Goal: Task Accomplishment & Management: Manage account settings

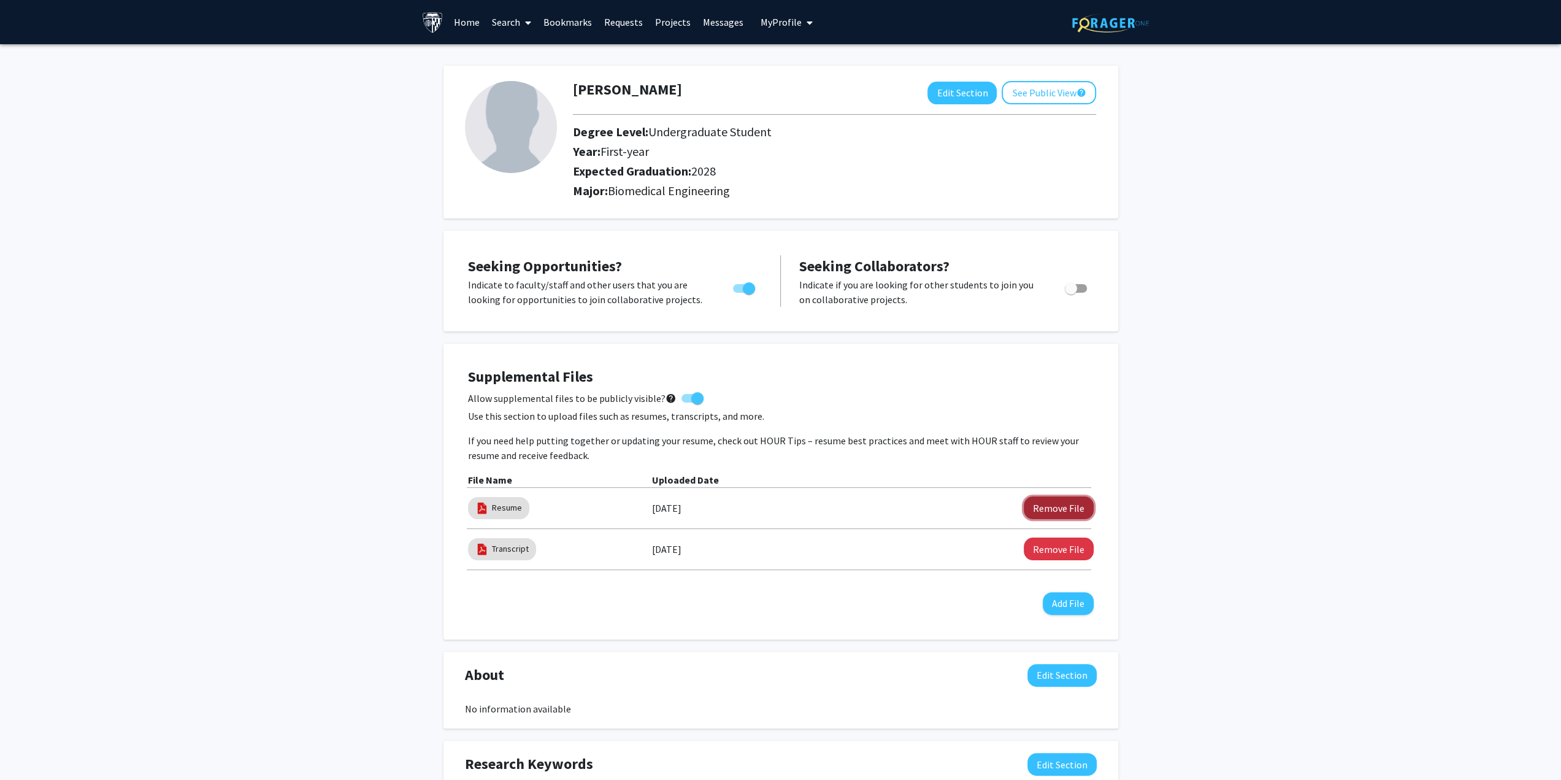
click at [1037, 503] on button "Remove File" at bounding box center [1059, 507] width 70 height 23
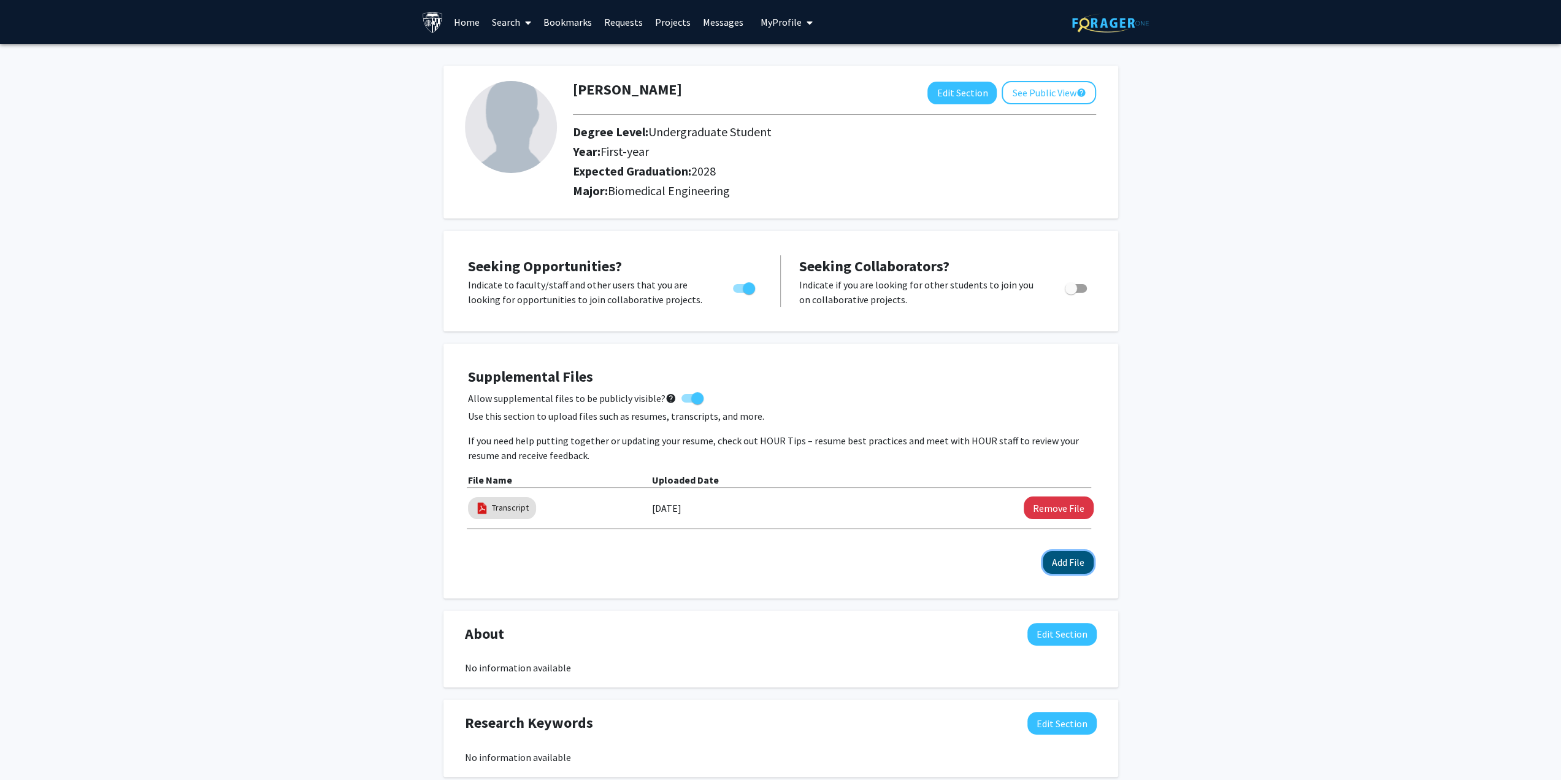
click at [1073, 561] on button "Add File" at bounding box center [1068, 562] width 51 height 23
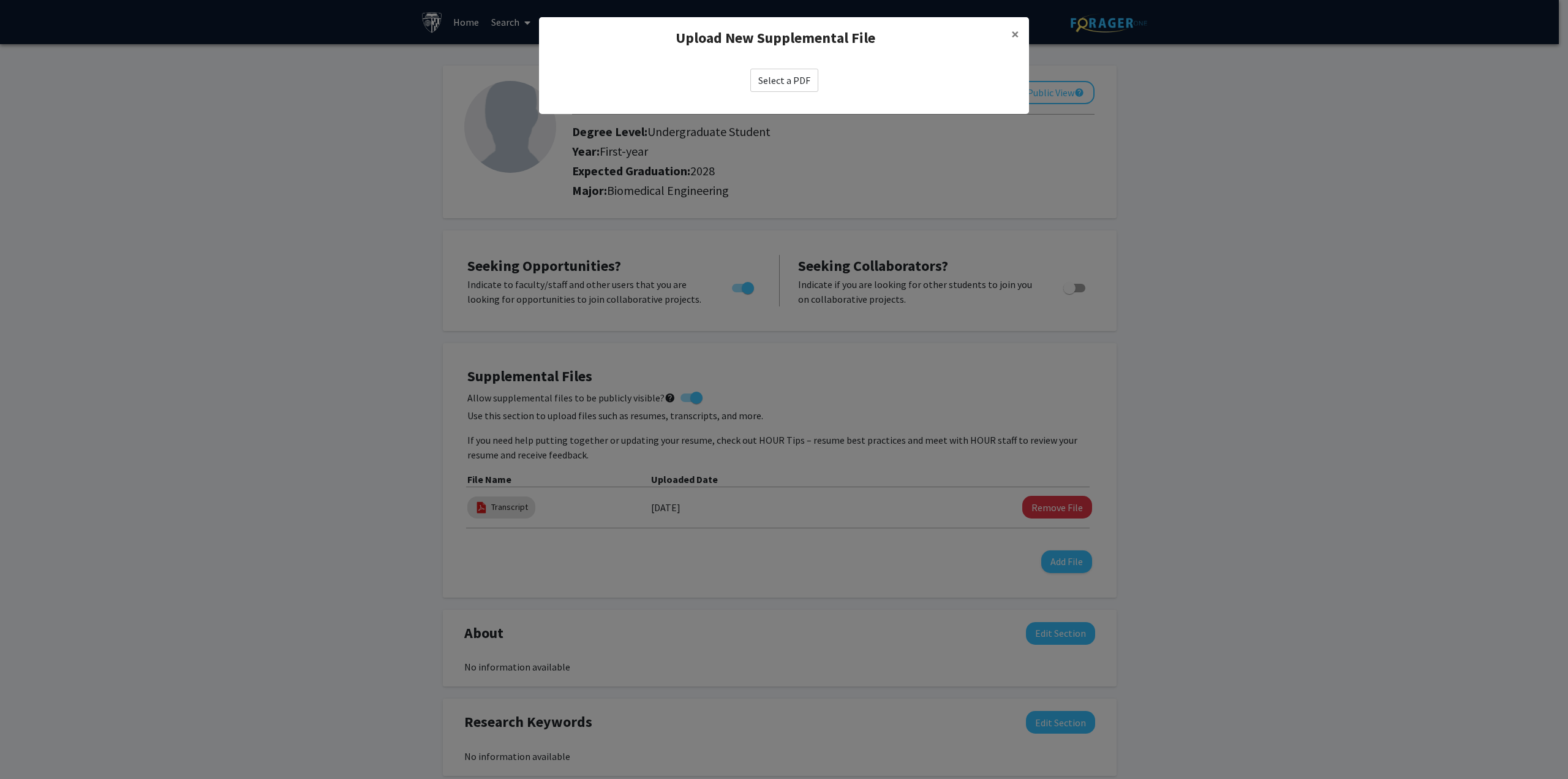
click at [771, 77] on label "Select a PDF" at bounding box center [784, 80] width 68 height 23
click at [0, 0] on input "Select a PDF" at bounding box center [0, 0] width 0 height 0
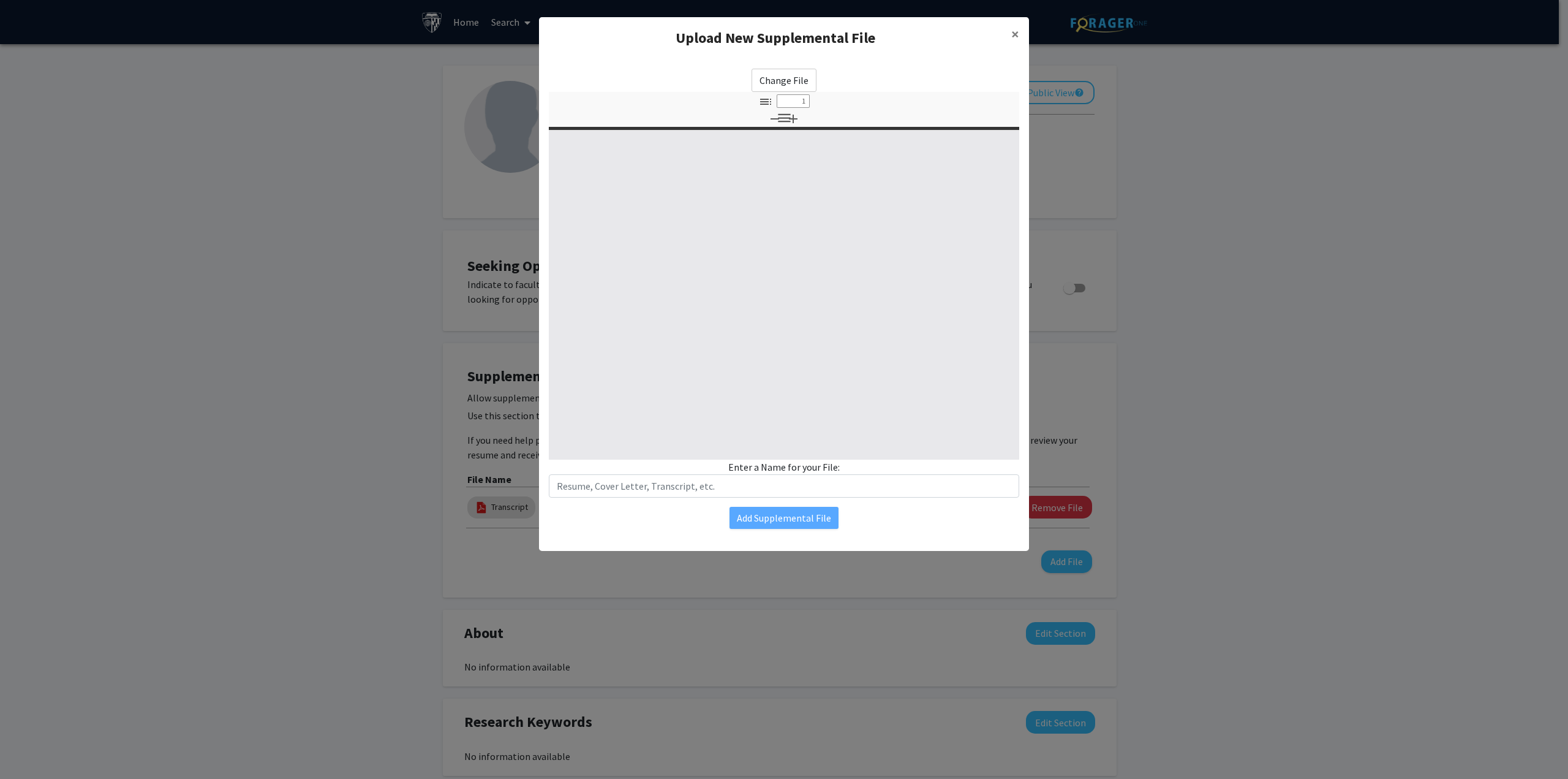
select select "custom"
type input "0"
select select "custom"
type input "1"
select select "auto"
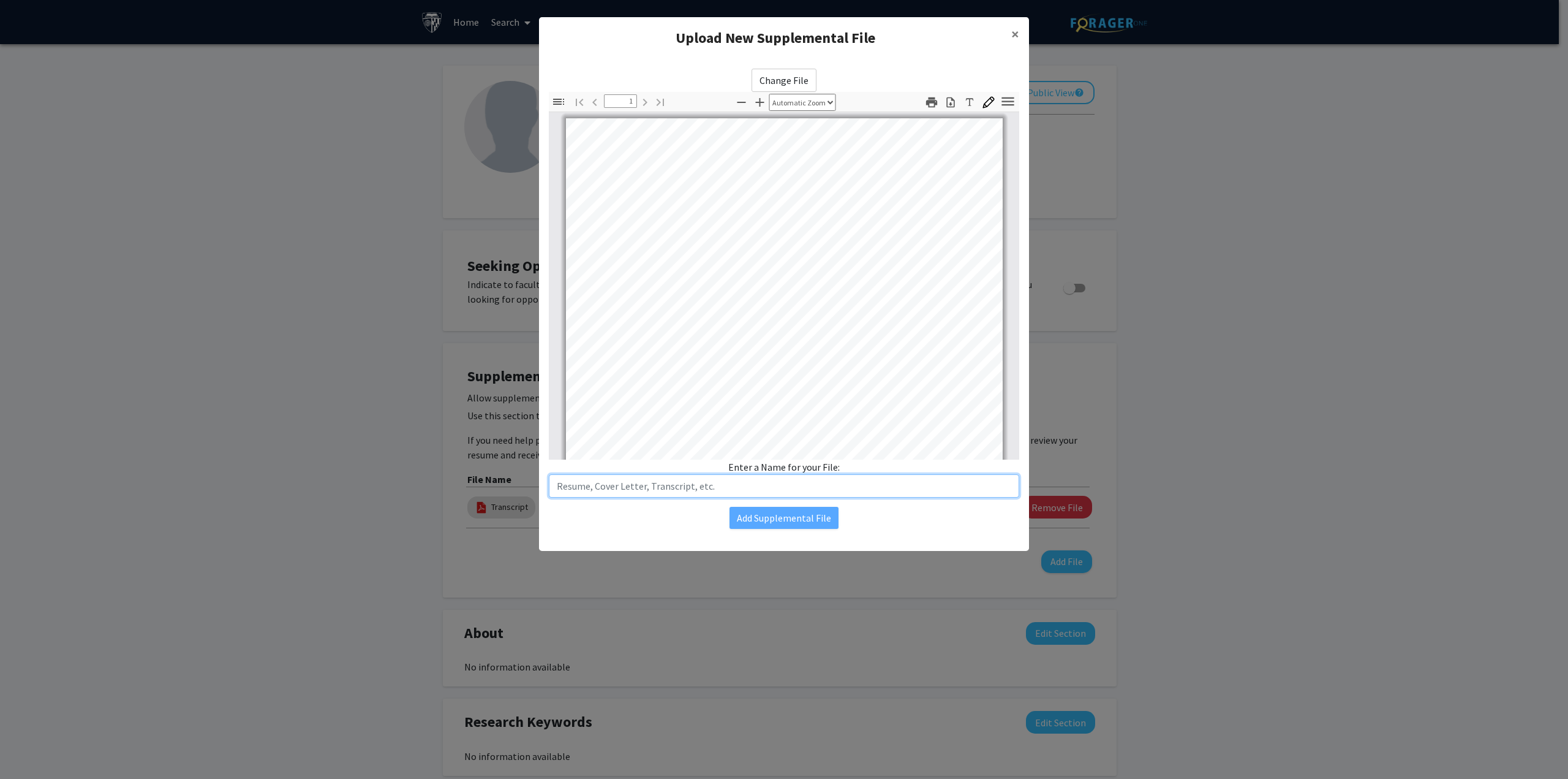
click at [816, 494] on input "text" at bounding box center [784, 485] width 470 height 23
type input "Resume"
click at [837, 512] on button "Add Supplemental File" at bounding box center [784, 517] width 109 height 22
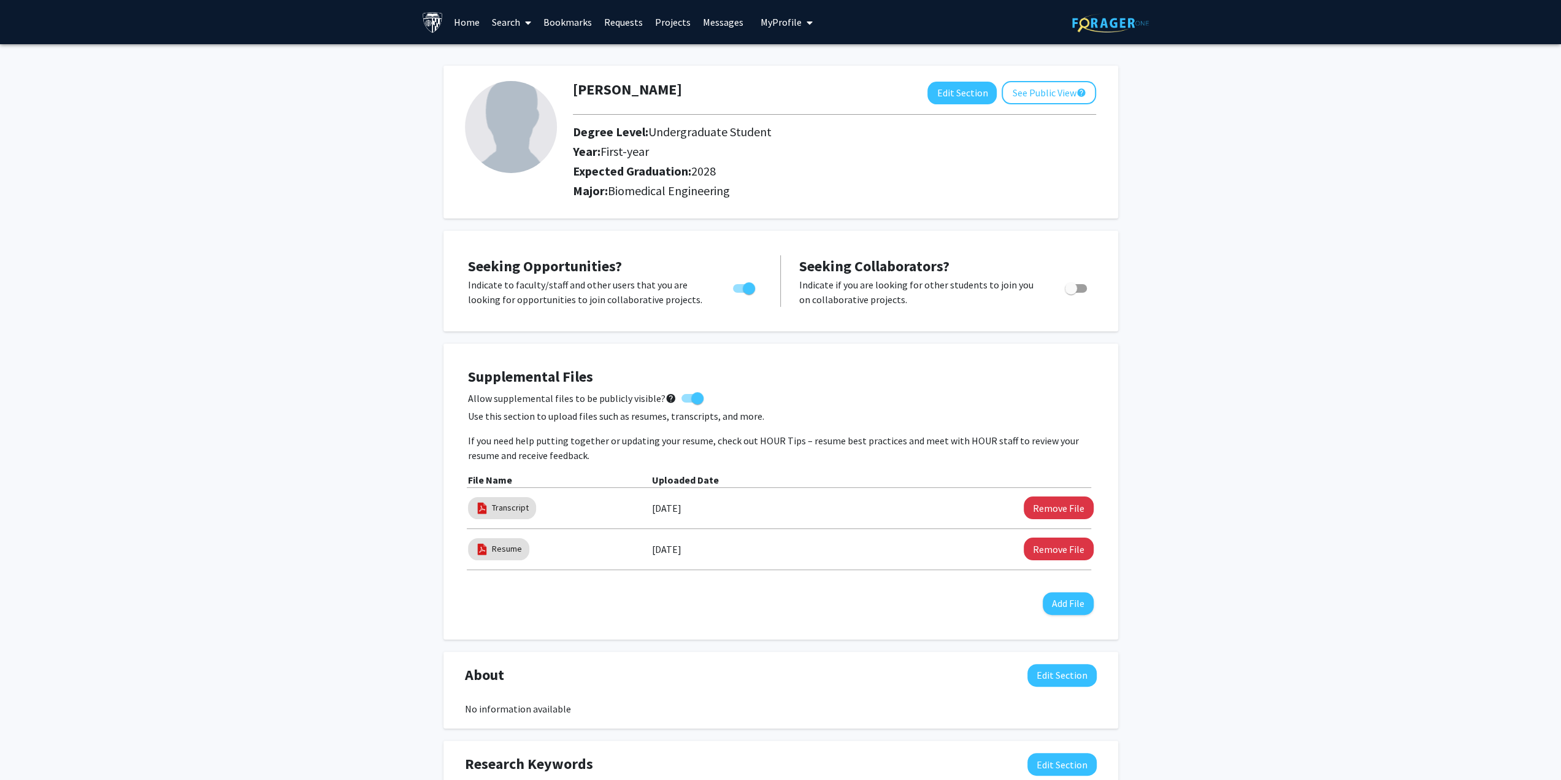
click at [609, 23] on link "Requests" at bounding box center [623, 22] width 51 height 43
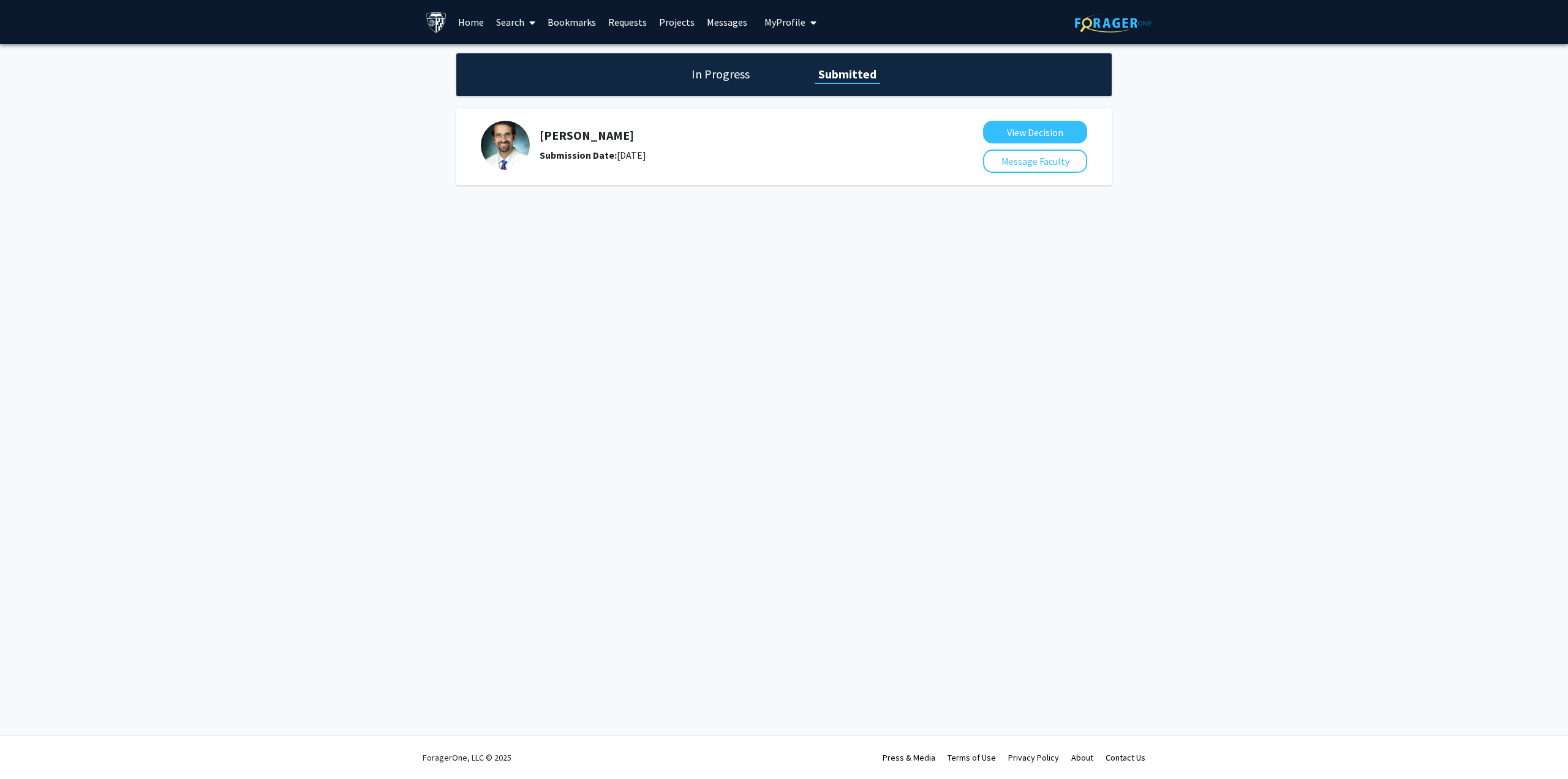
click at [554, 24] on link "Bookmarks" at bounding box center [571, 22] width 61 height 43
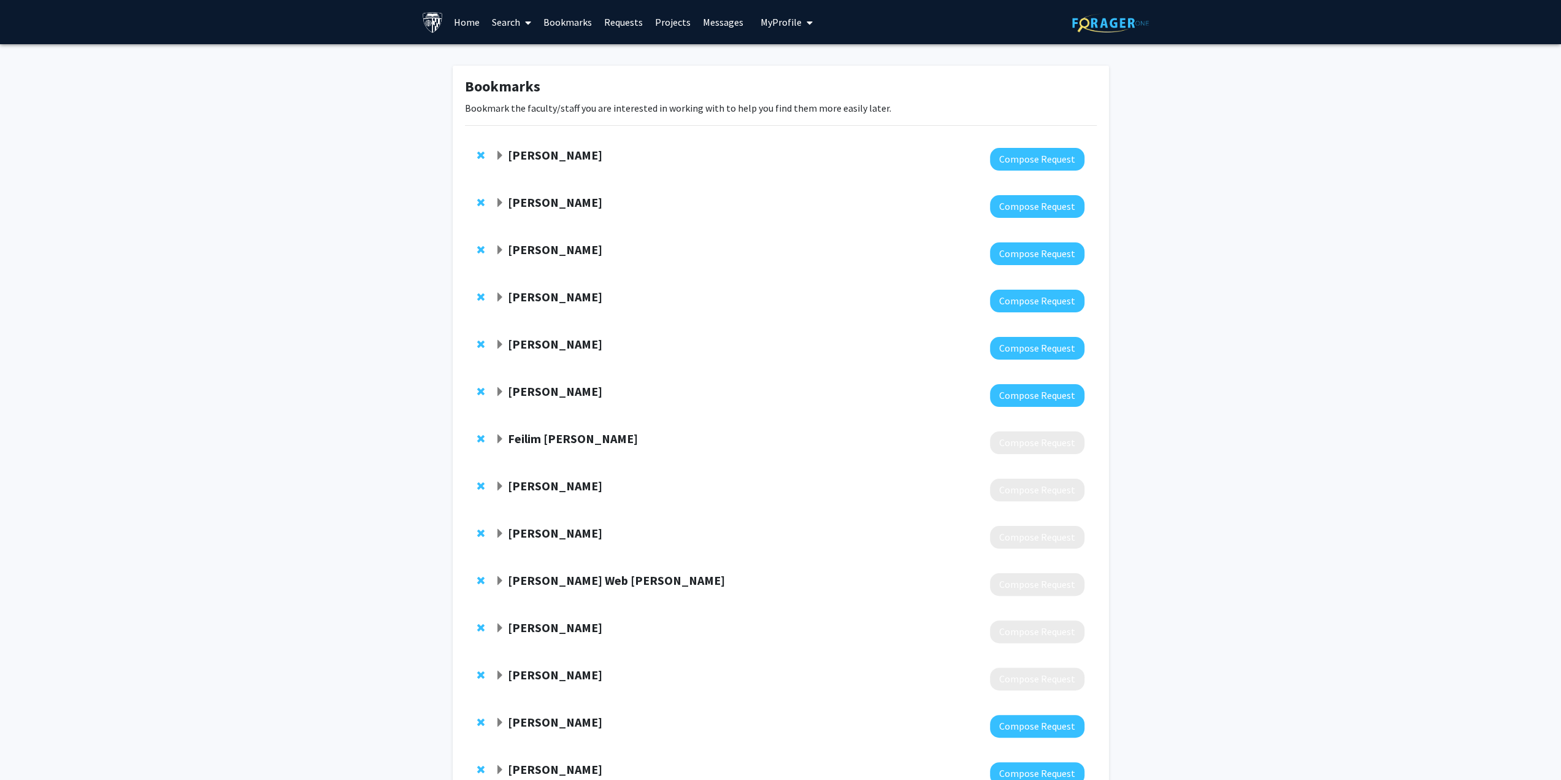
click at [664, 21] on link "Projects" at bounding box center [673, 22] width 48 height 43
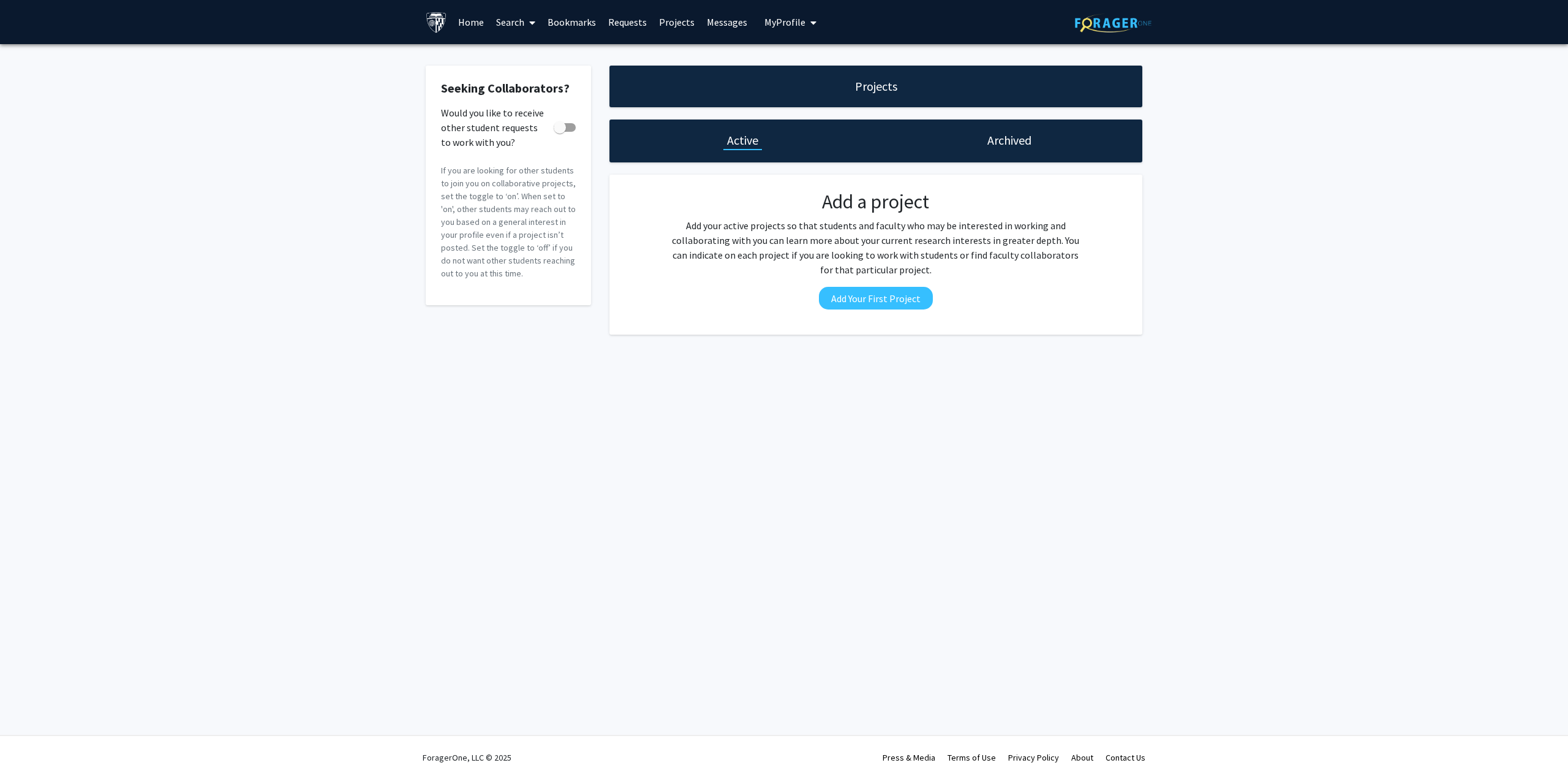
click at [573, 17] on link "Bookmarks" at bounding box center [571, 22] width 61 height 43
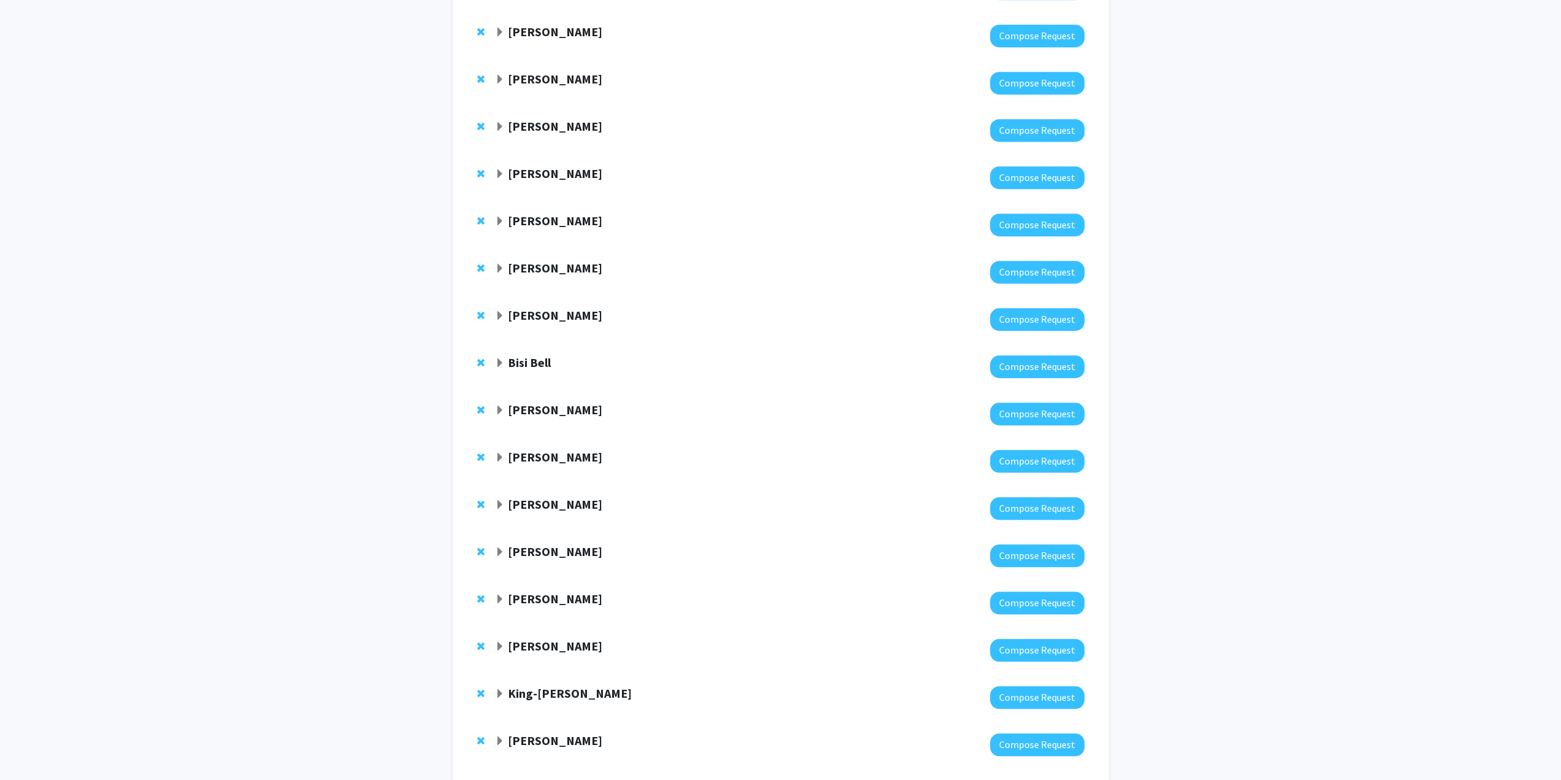
scroll to position [698, 0]
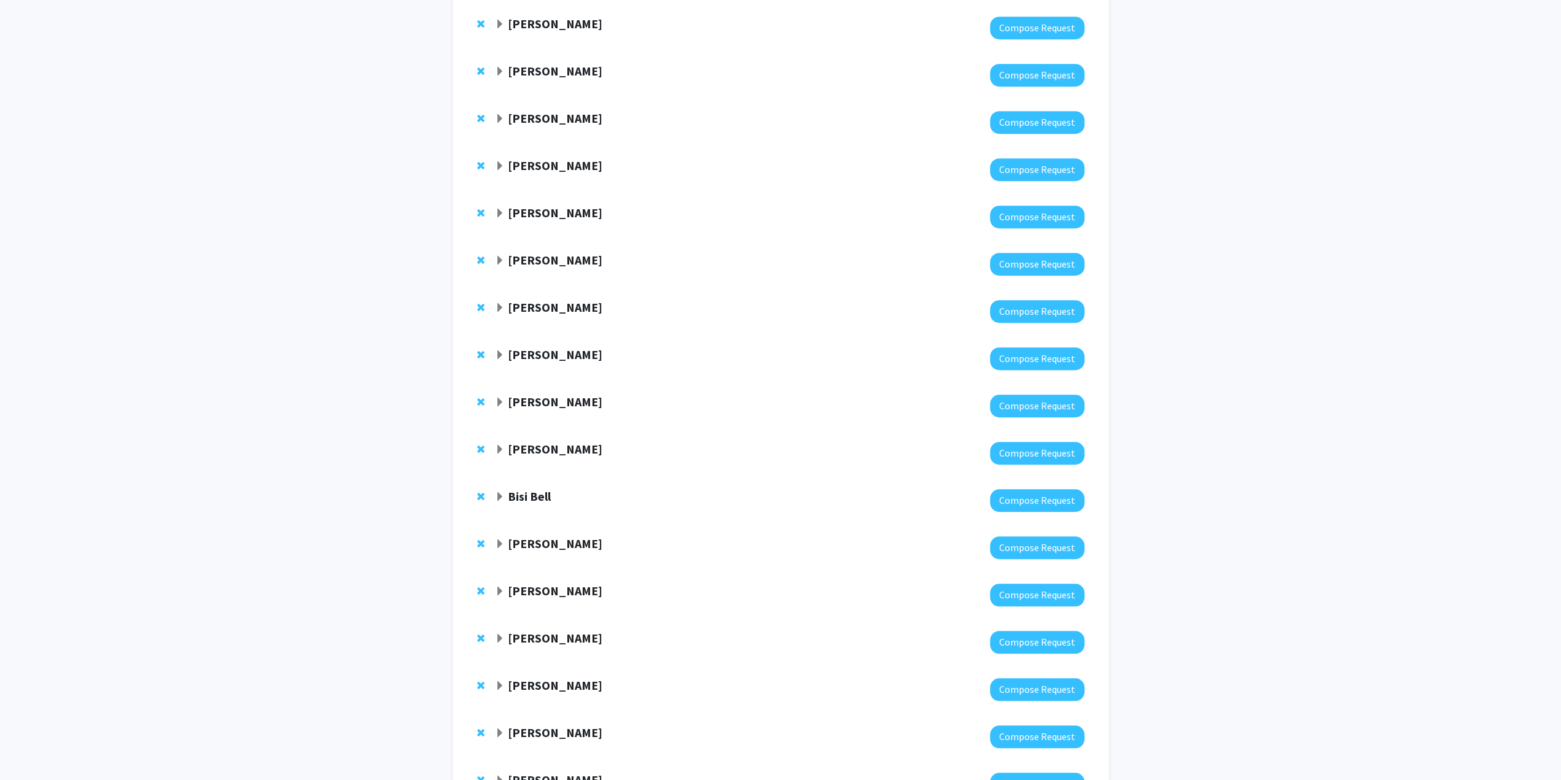
click at [502, 549] on div "[PERSON_NAME]" at bounding box center [627, 543] width 265 height 15
click at [515, 547] on strong "[PERSON_NAME]" at bounding box center [555, 543] width 94 height 15
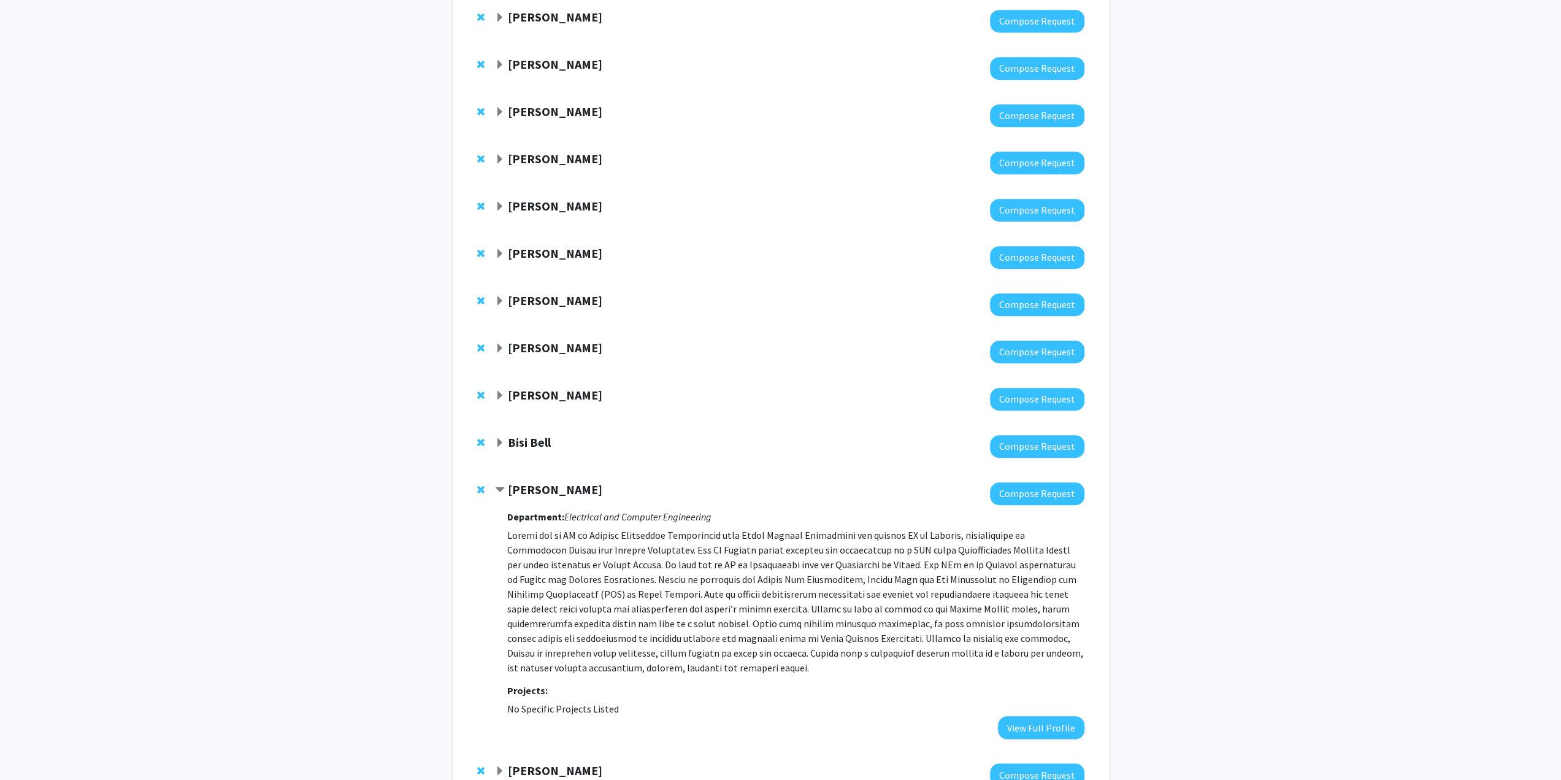
scroll to position [821, 0]
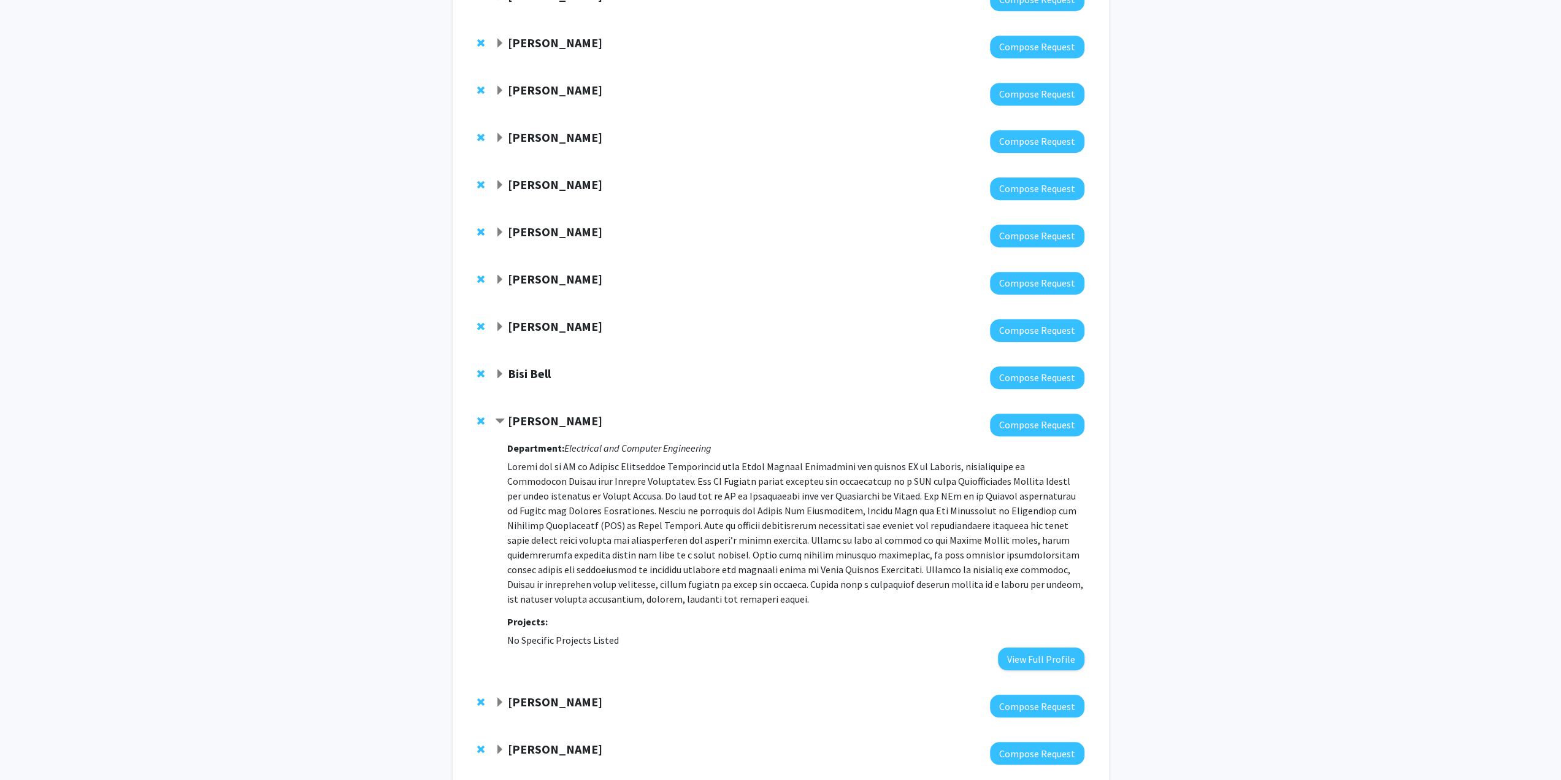
click at [537, 428] on div "[PERSON_NAME]" at bounding box center [627, 420] width 265 height 15
click at [526, 700] on strong "[PERSON_NAME]" at bounding box center [555, 701] width 94 height 15
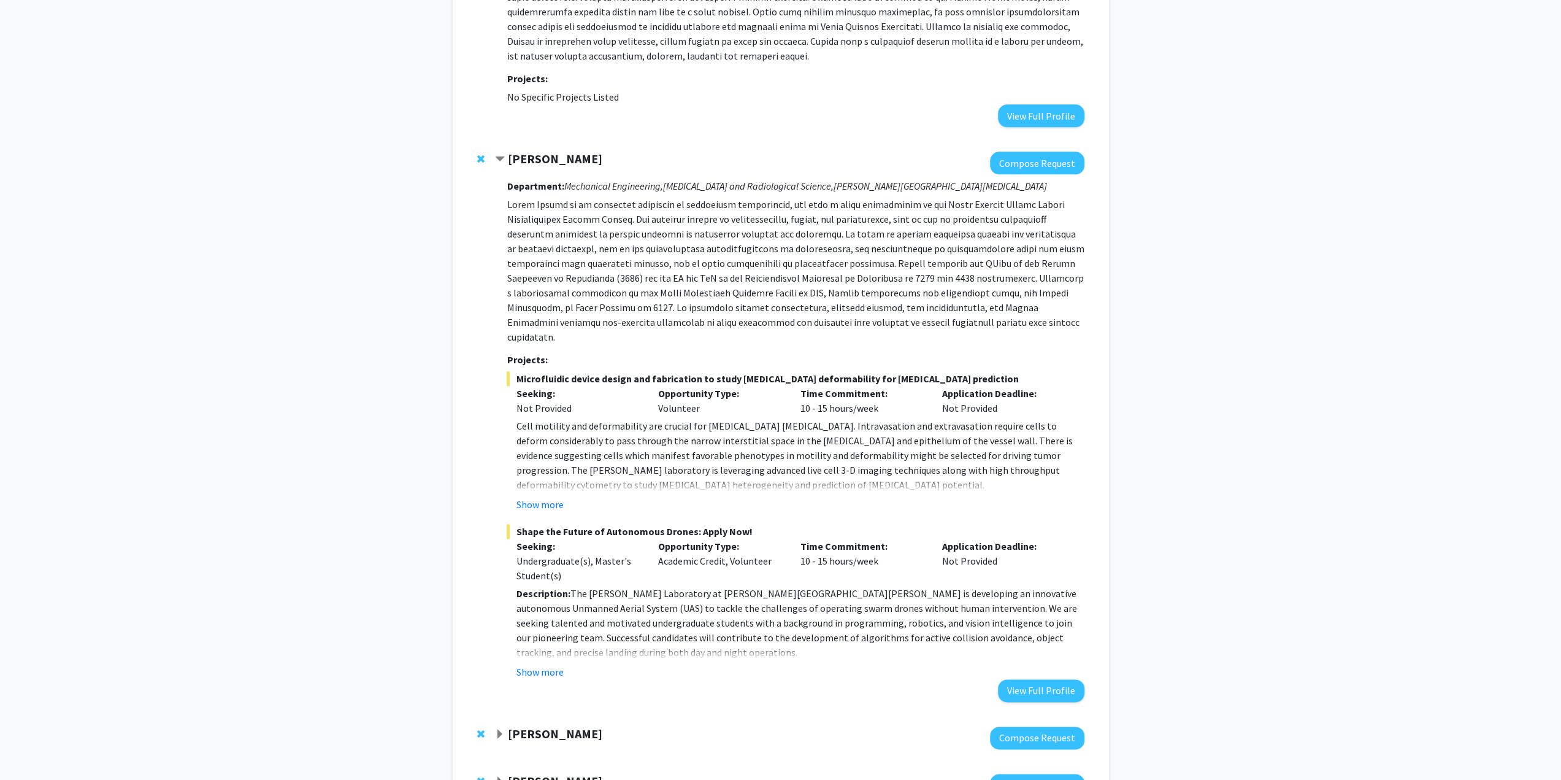
scroll to position [1373, 0]
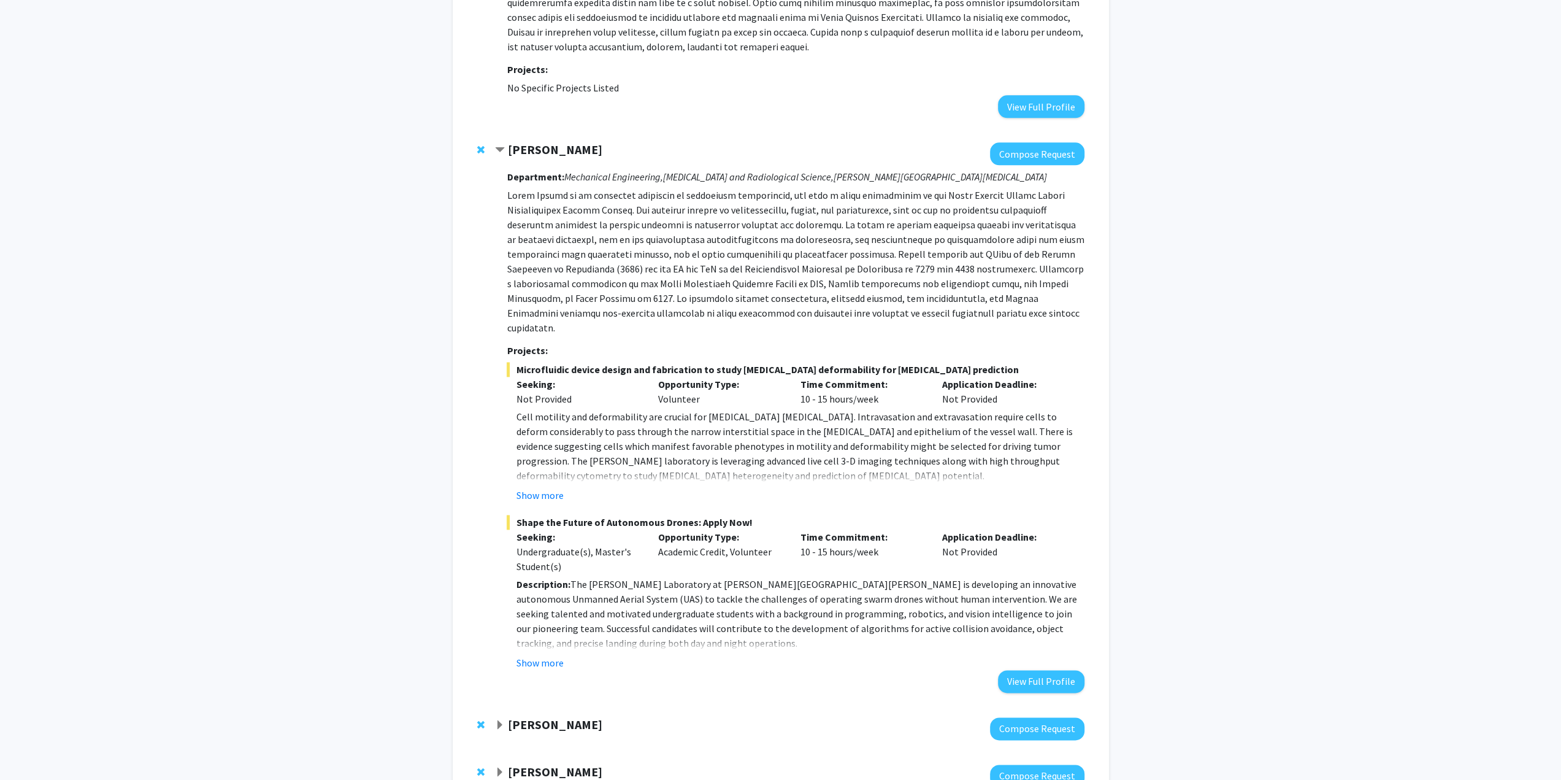
drag, startPoint x: 517, startPoint y: 509, endPoint x: 763, endPoint y: 489, distance: 246.8
click at [763, 489] on fg-project-list "Microfluidic device design and fabrication to study [MEDICAL_DATA] deformabilit…" at bounding box center [795, 516] width 577 height 308
click at [958, 495] on fg-project-list "Microfluidic device design and fabrication to study [MEDICAL_DATA] deformabilit…" at bounding box center [795, 516] width 577 height 308
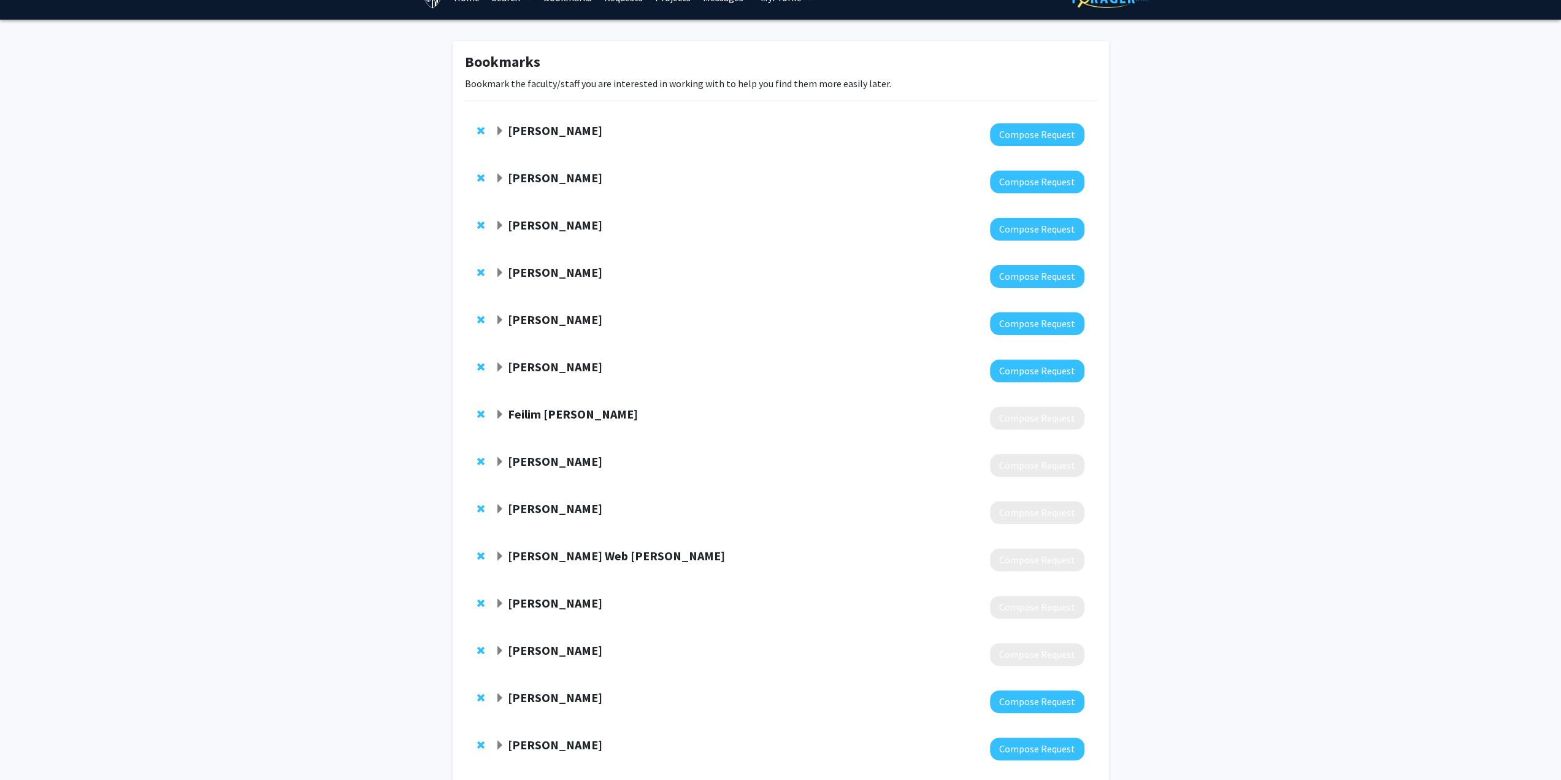
scroll to position [0, 0]
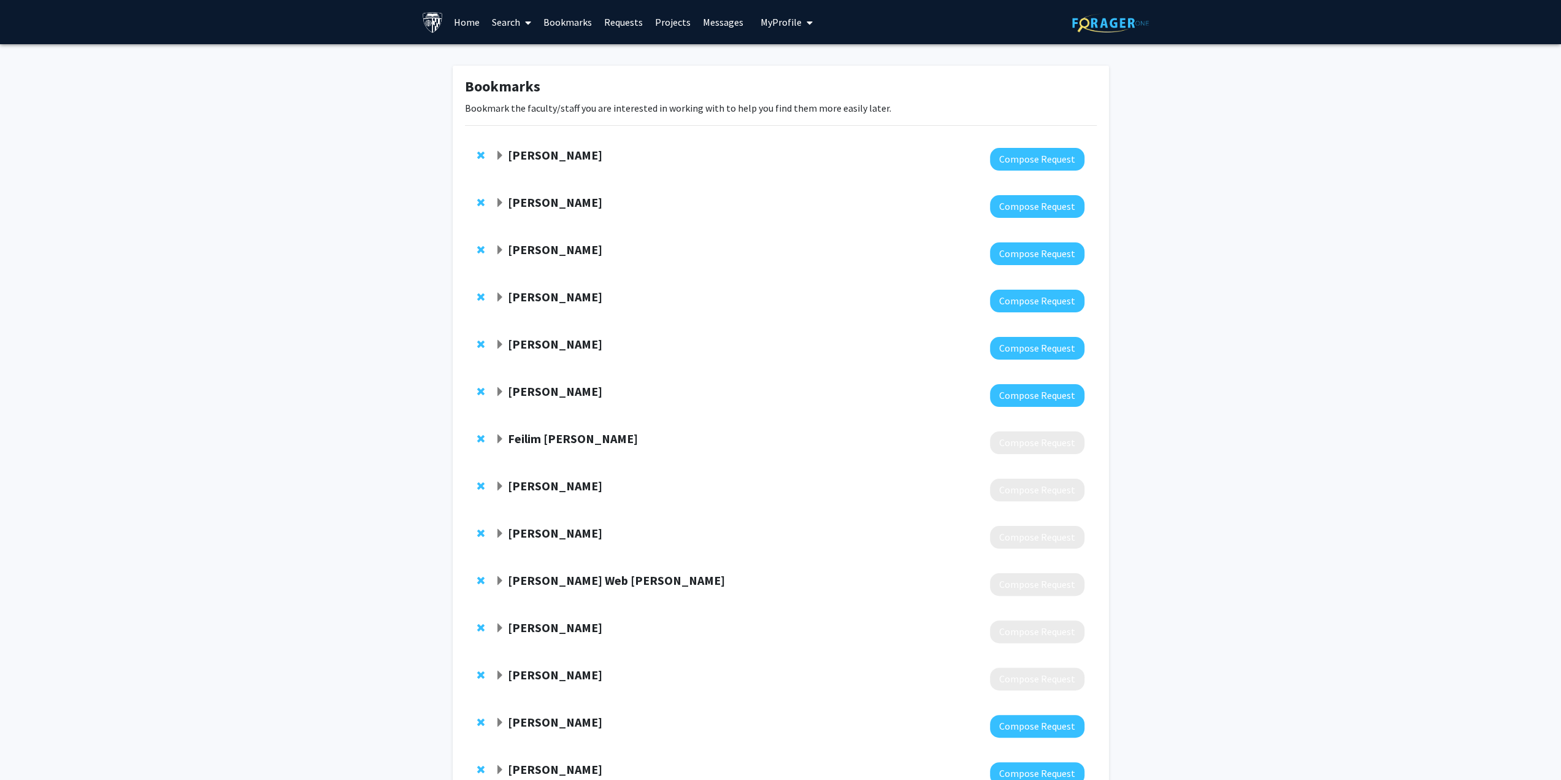
click at [1133, 26] on img at bounding box center [1110, 22] width 77 height 19
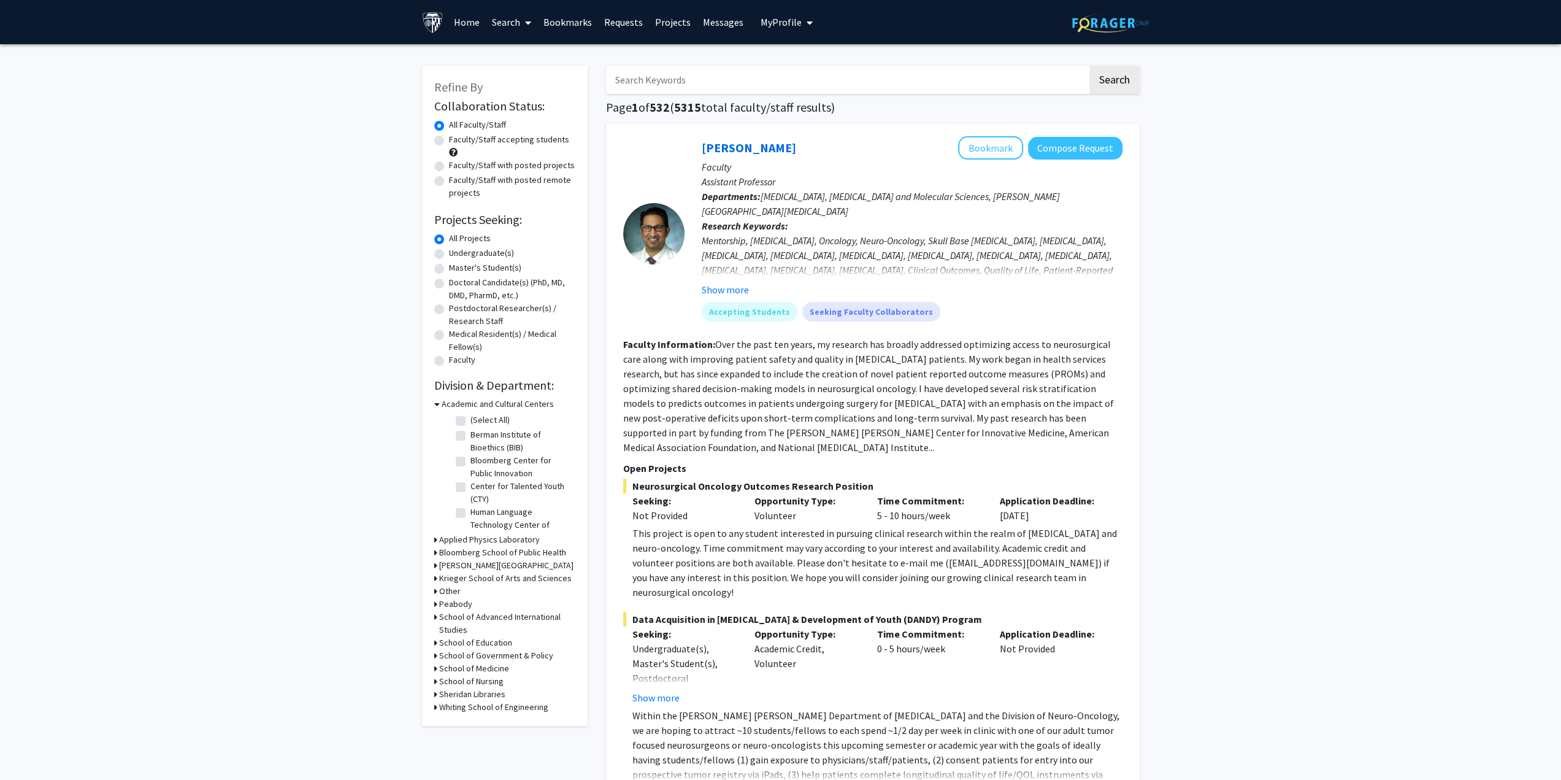
click at [465, 18] on link "Home" at bounding box center [467, 22] width 38 height 43
